Goal: Task Accomplishment & Management: Manage account settings

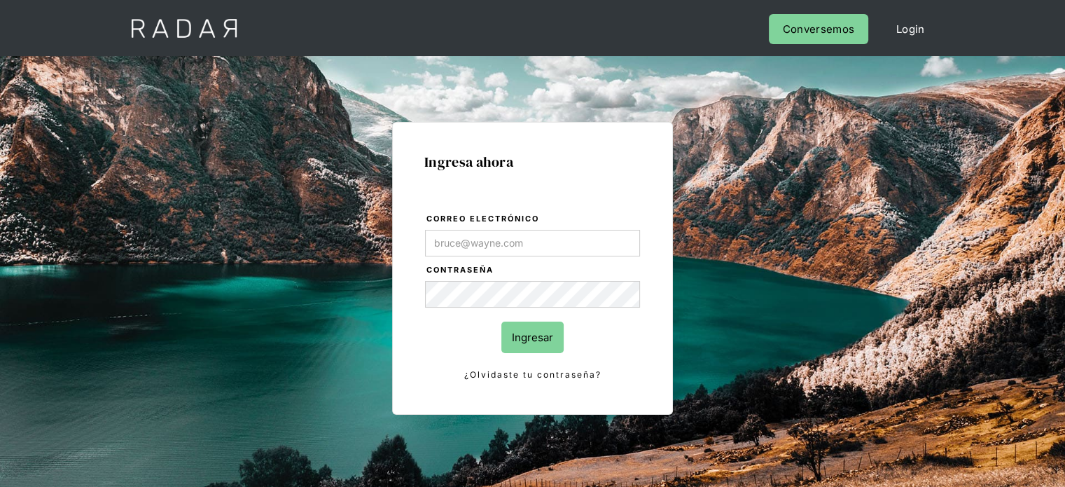
type input "[EMAIL_ADDRESS][PERSON_NAME][DOMAIN_NAME]"
click at [547, 335] on input "Ingresar" at bounding box center [532, 337] width 62 height 32
